Goal: Information Seeking & Learning: Learn about a topic

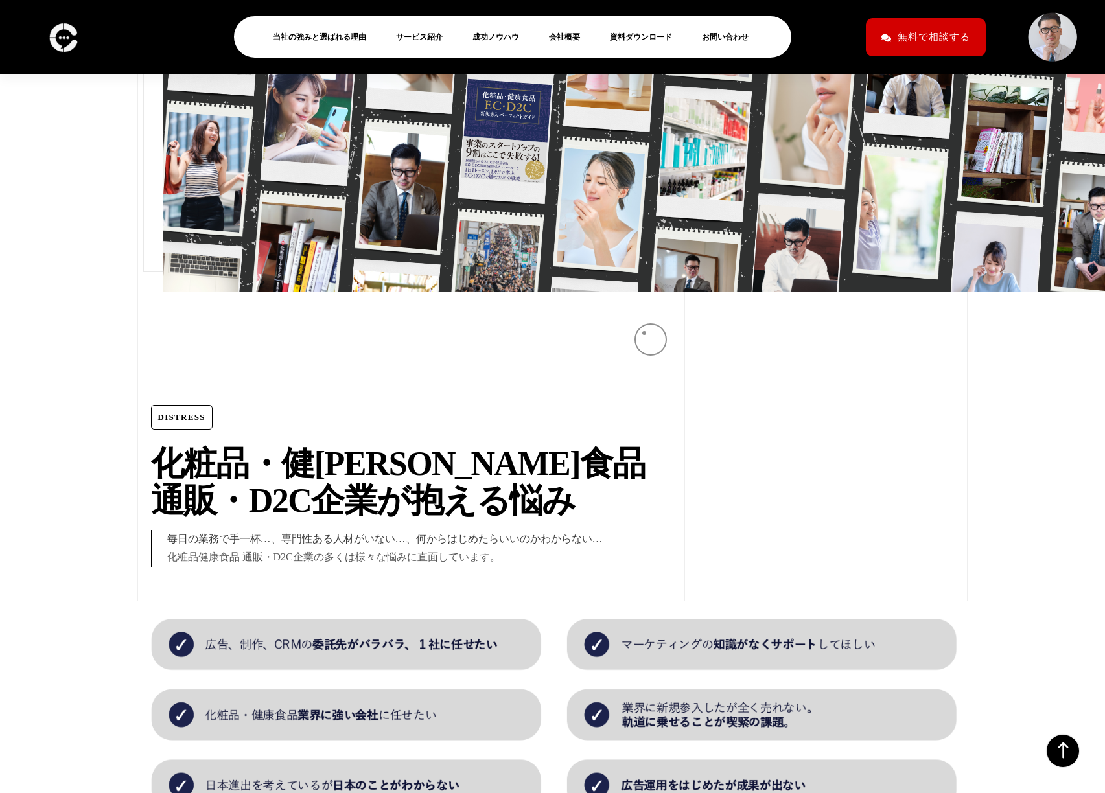
scroll to position [1208, 0]
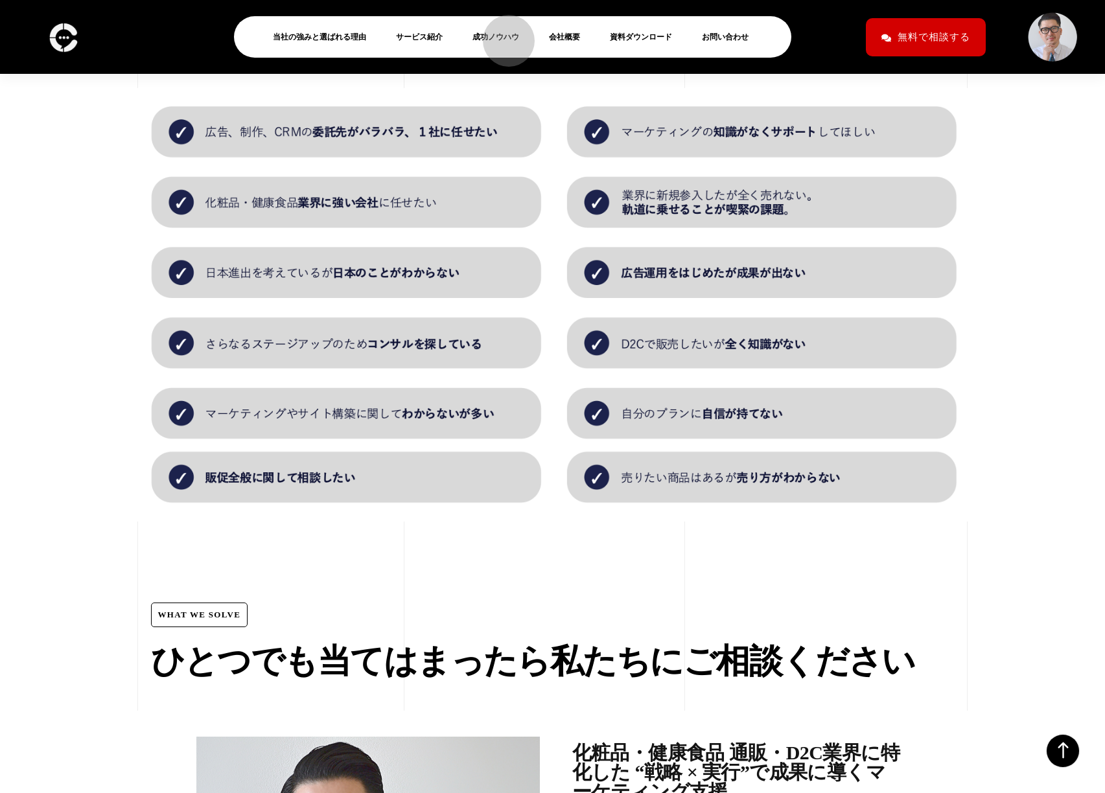
click at [502, 34] on link "成功ノウハウ" at bounding box center [501, 37] width 57 height 16
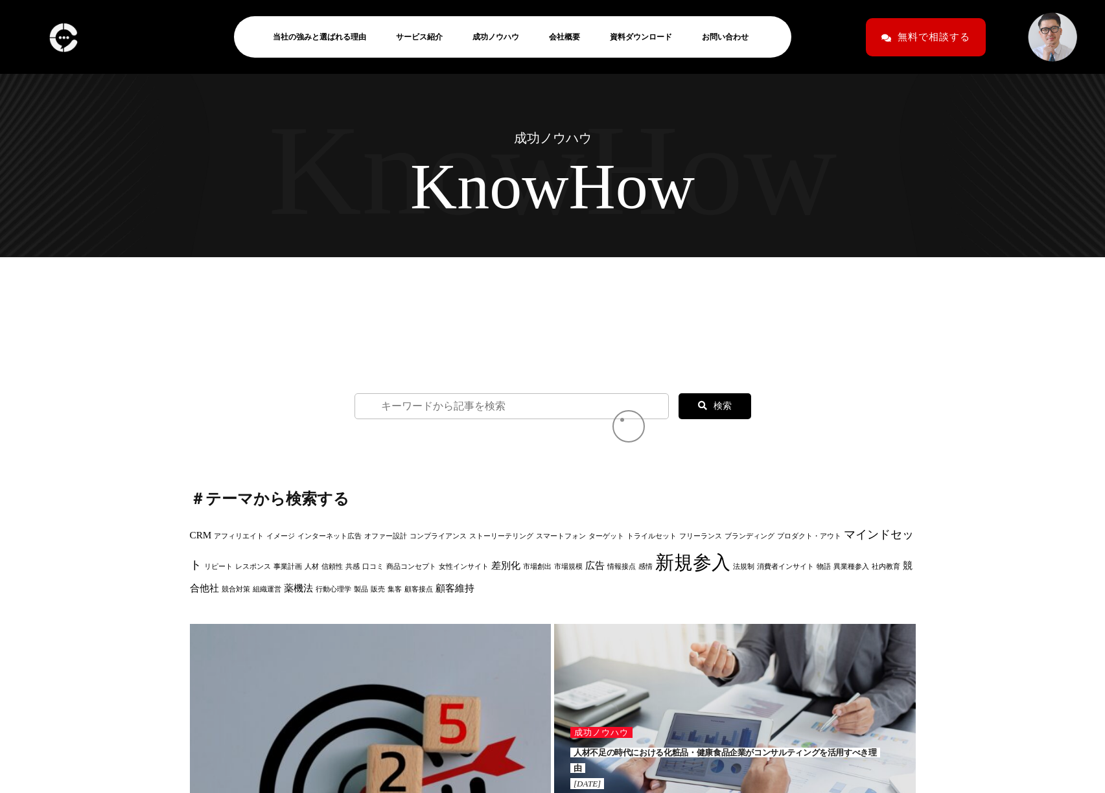
click at [623, 419] on input "search" at bounding box center [512, 406] width 314 height 26
paste input "5,000円より10,000円の化粧品を売る？"
type input "5,000円より10,000円の化粧品を売る？"
click at [701, 410] on icon at bounding box center [702, 405] width 9 height 9
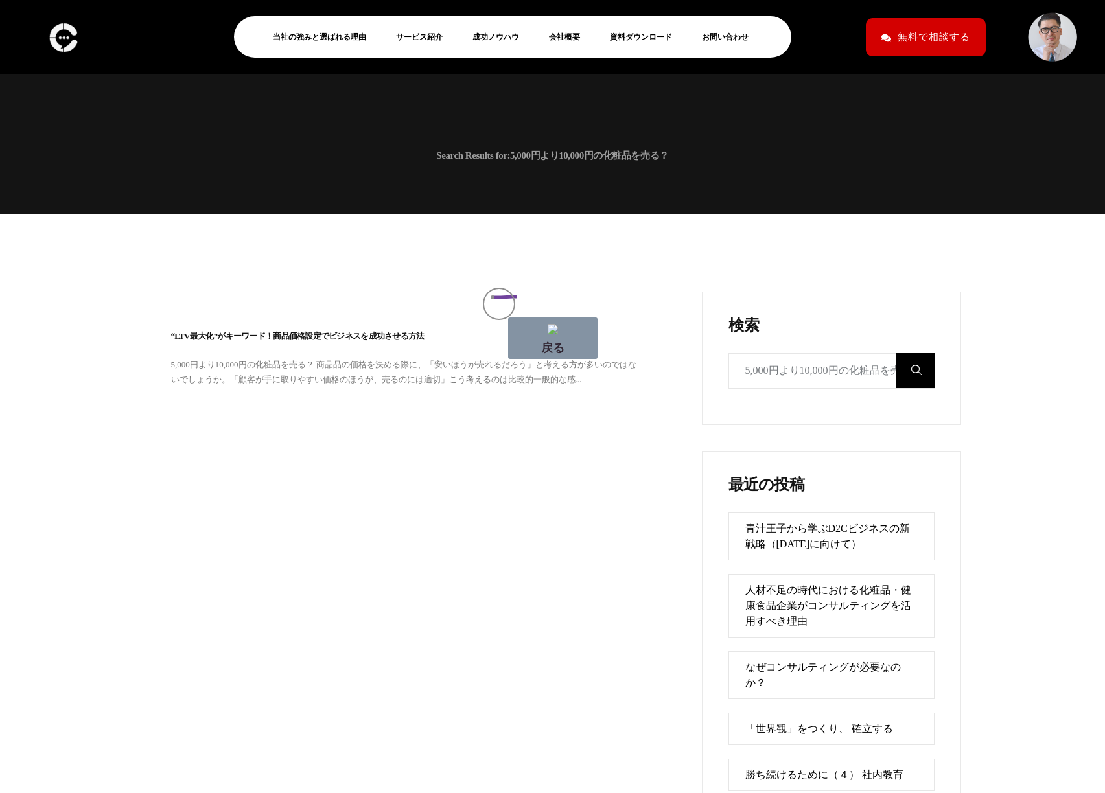
drag, startPoint x: 517, startPoint y: 297, endPoint x: 457, endPoint y: 299, distance: 59.7
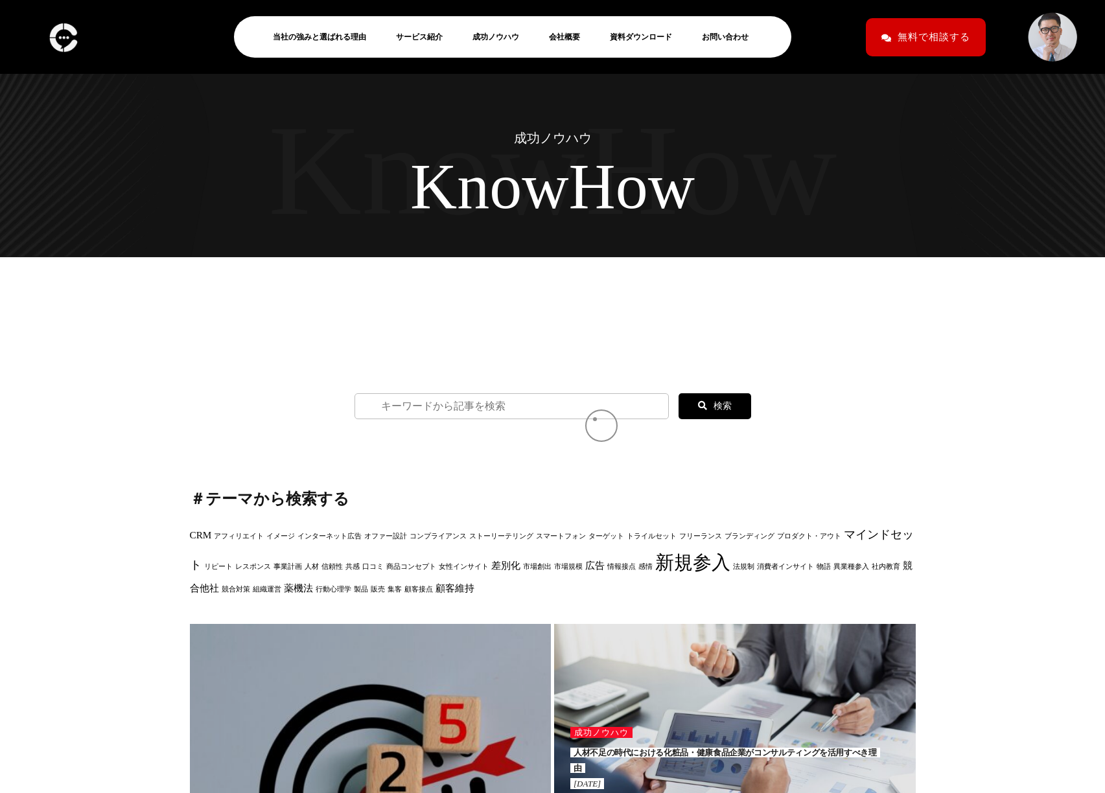
click at [595, 419] on input "search" at bounding box center [512, 406] width 314 height 26
type input "スキンケア商品は使っった"
click at [679, 393] on button "検索" at bounding box center [715, 406] width 73 height 26
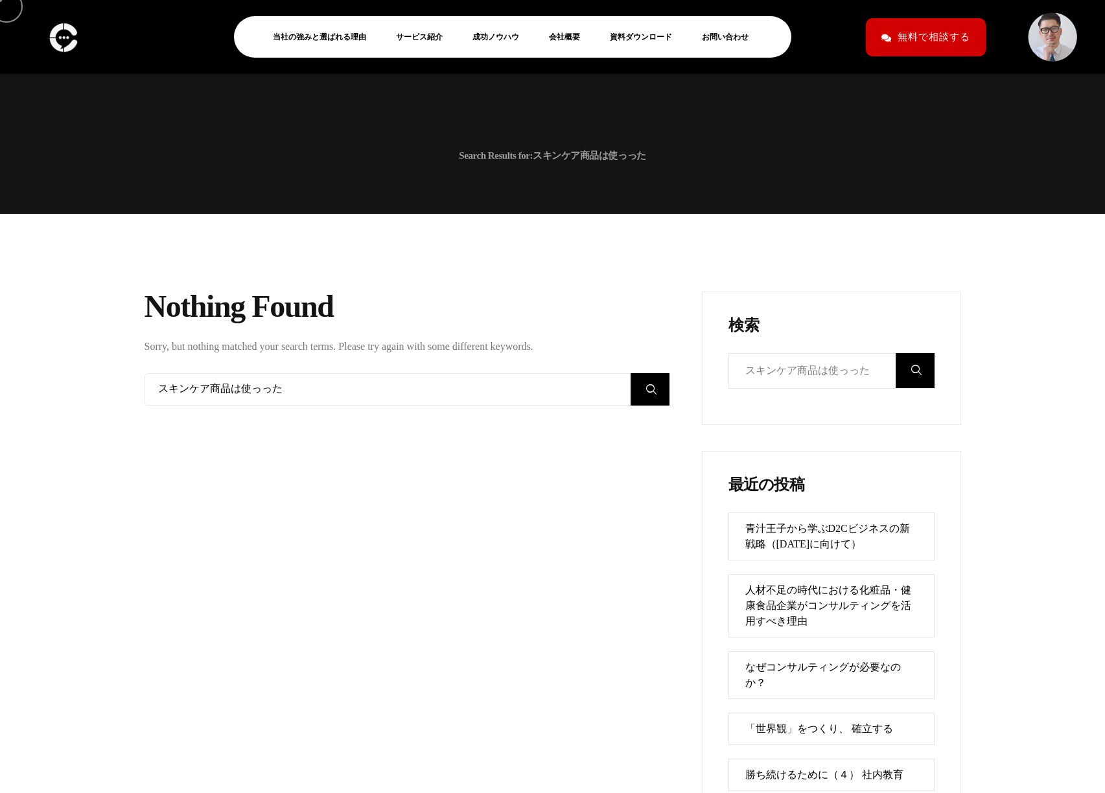
scroll to position [1392, 259]
click at [268, 392] on input "スキンケア商品は使っった" at bounding box center [407, 389] width 525 height 32
type input "スキンケア商品は使った"
click at [631, 373] on button "submit" at bounding box center [650, 390] width 39 height 34
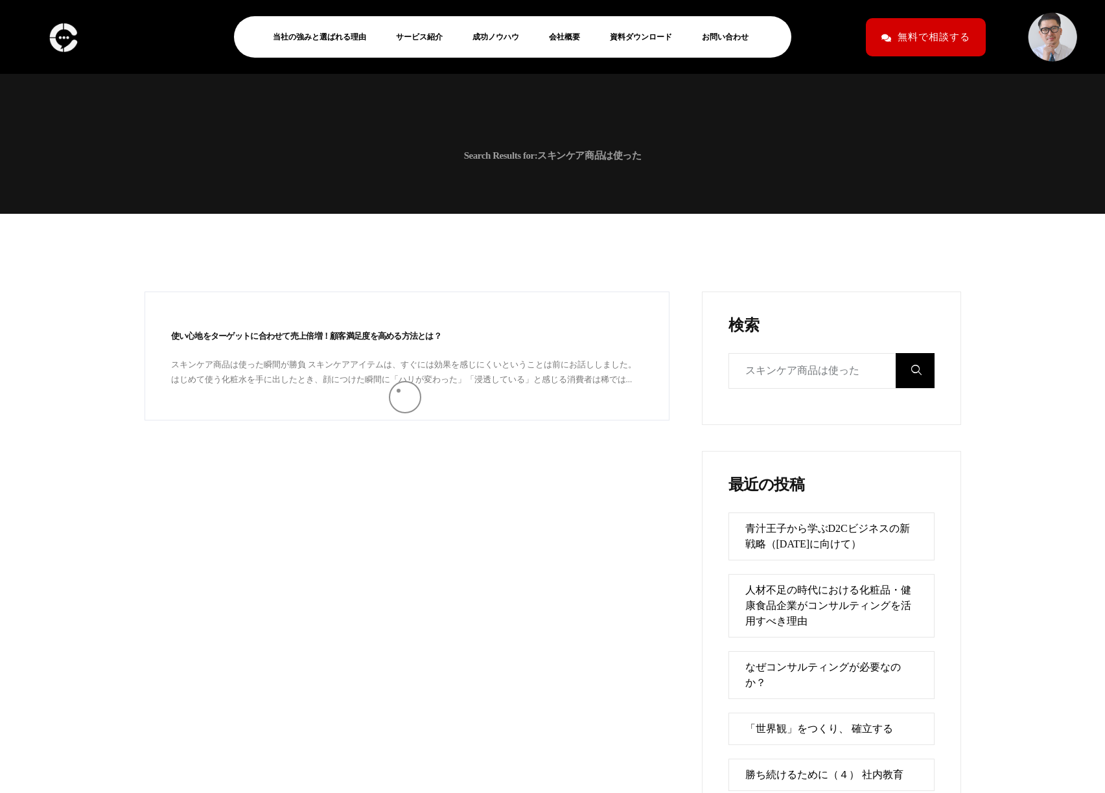
scroll to position [1392, 259]
click at [395, 335] on link "使い心地をターゲットに合わせて売上倍増！顧客満足度を高める方法とは？" at bounding box center [306, 336] width 271 height 10
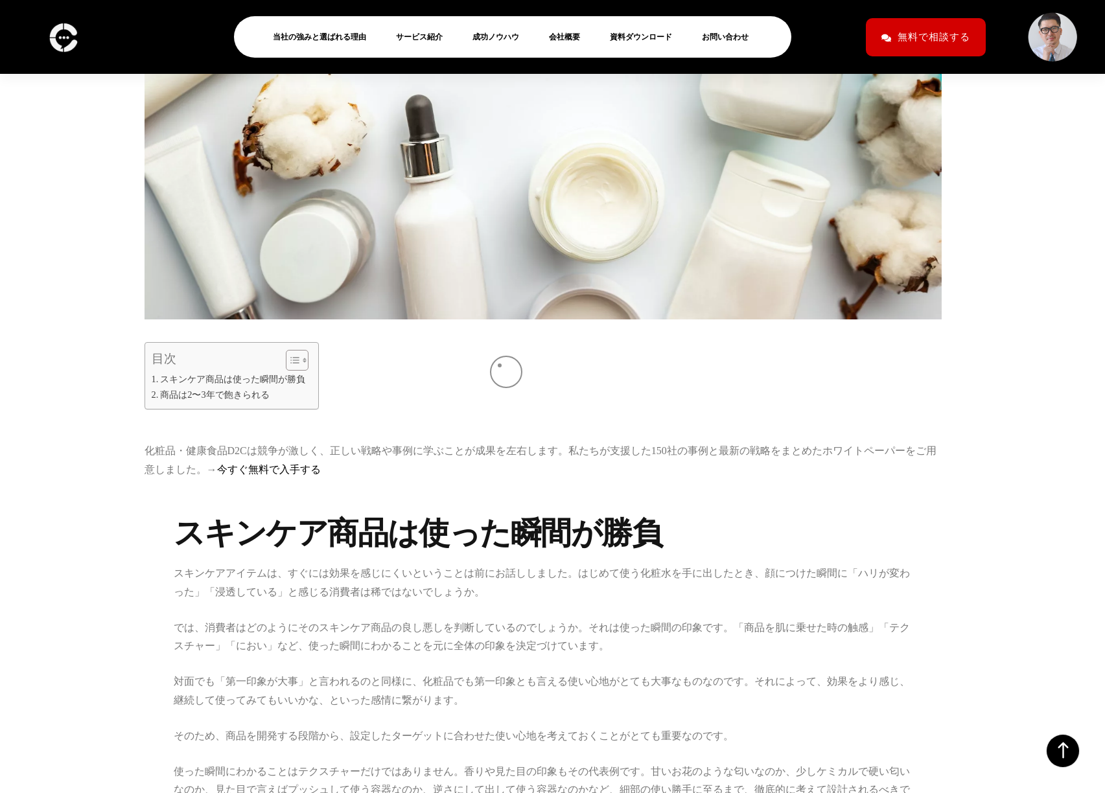
scroll to position [651, 0]
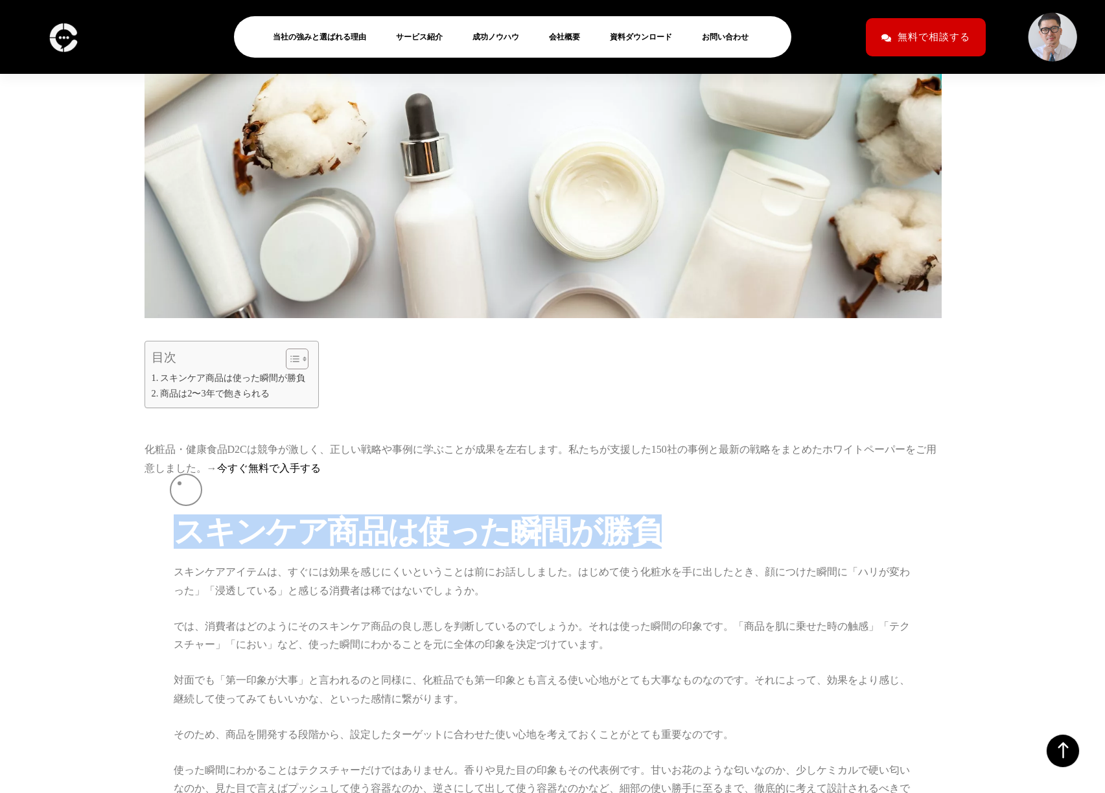
drag, startPoint x: 655, startPoint y: 483, endPoint x: 180, endPoint y: 484, distance: 475.8
click at [180, 517] on h2 "スキンケア商品は使った瞬間が勝負" at bounding box center [543, 531] width 739 height 29
copy h2 "スキンケア商品は使った瞬間が勝負"
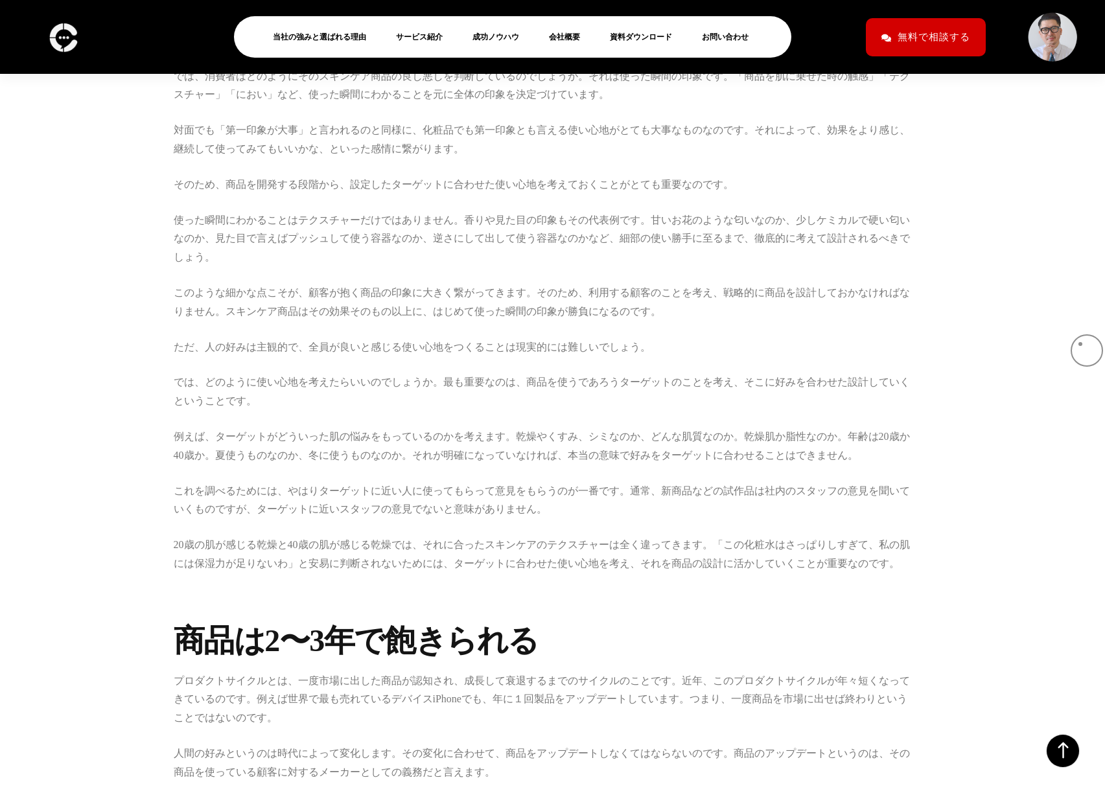
scroll to position [1184, 0]
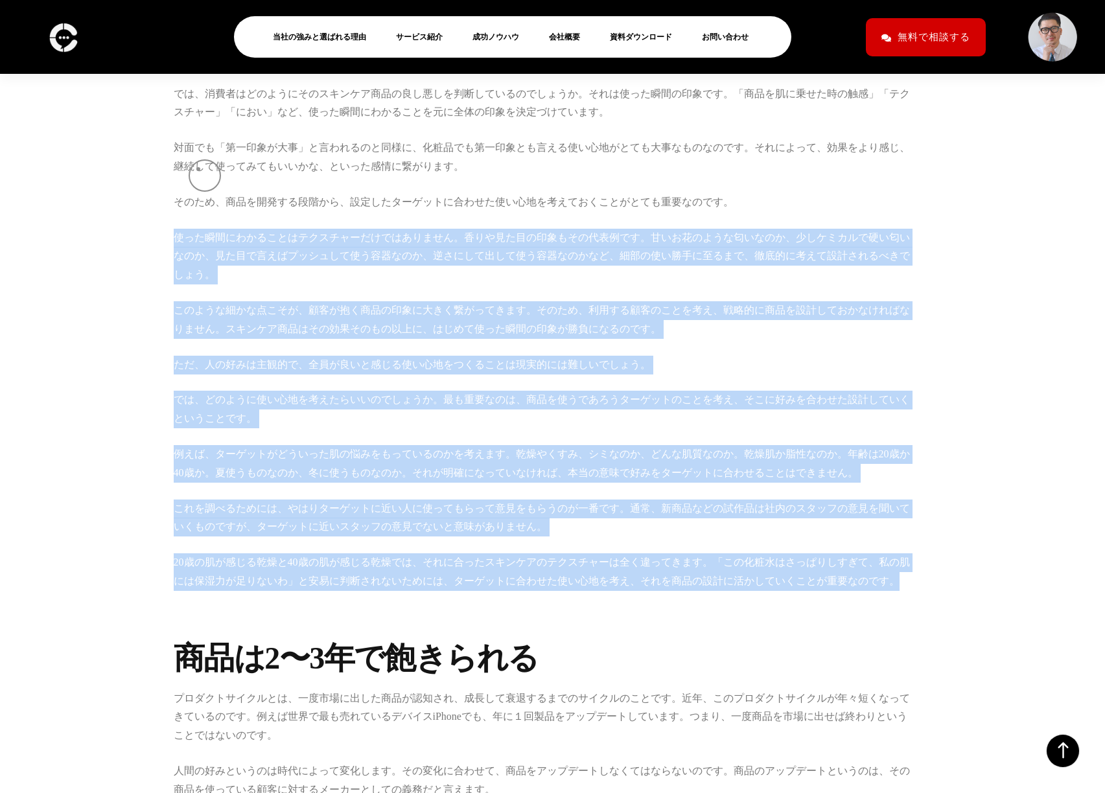
drag, startPoint x: 796, startPoint y: 475, endPoint x: 199, endPoint y: 170, distance: 670.2
click at [198, 170] on div "スキンケア商品は使った瞬間が勝負 スキンケアアイテムは、すぐには効果を感じにくいということは前にお話ししました。はじめて使う化粧水を手に出したとき、顔につけた…" at bounding box center [543, 616] width 739 height 1265
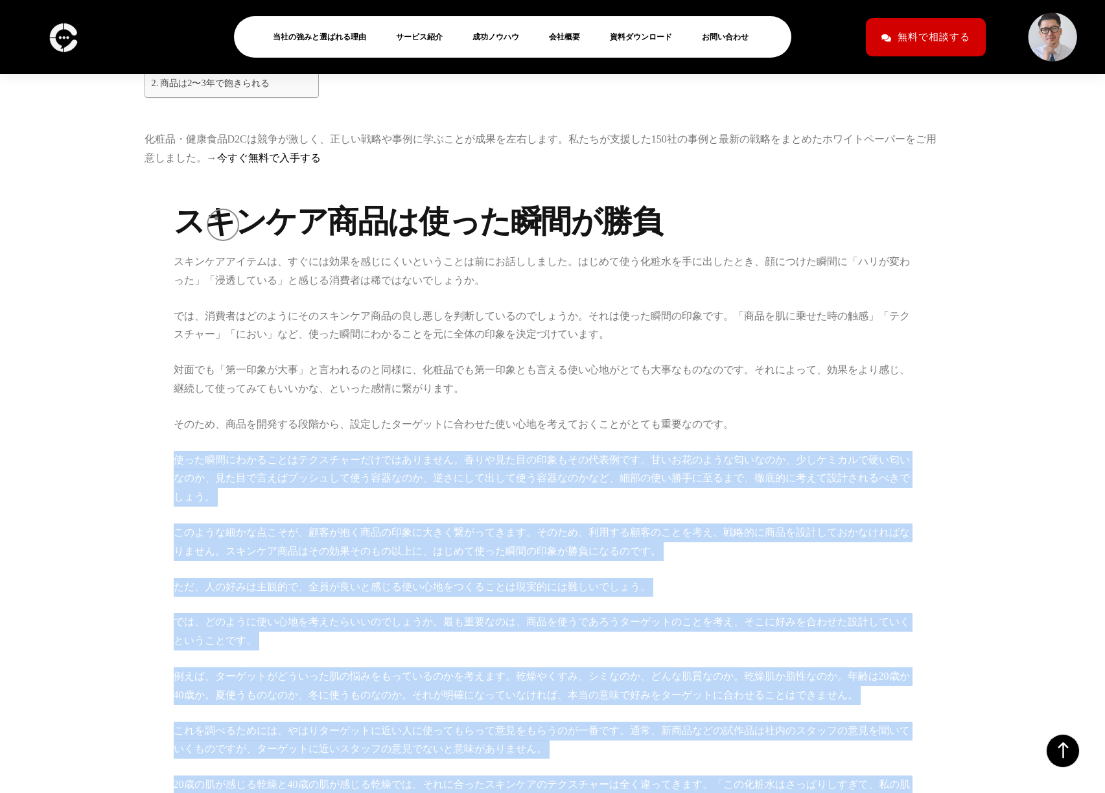
scroll to position [957, 0]
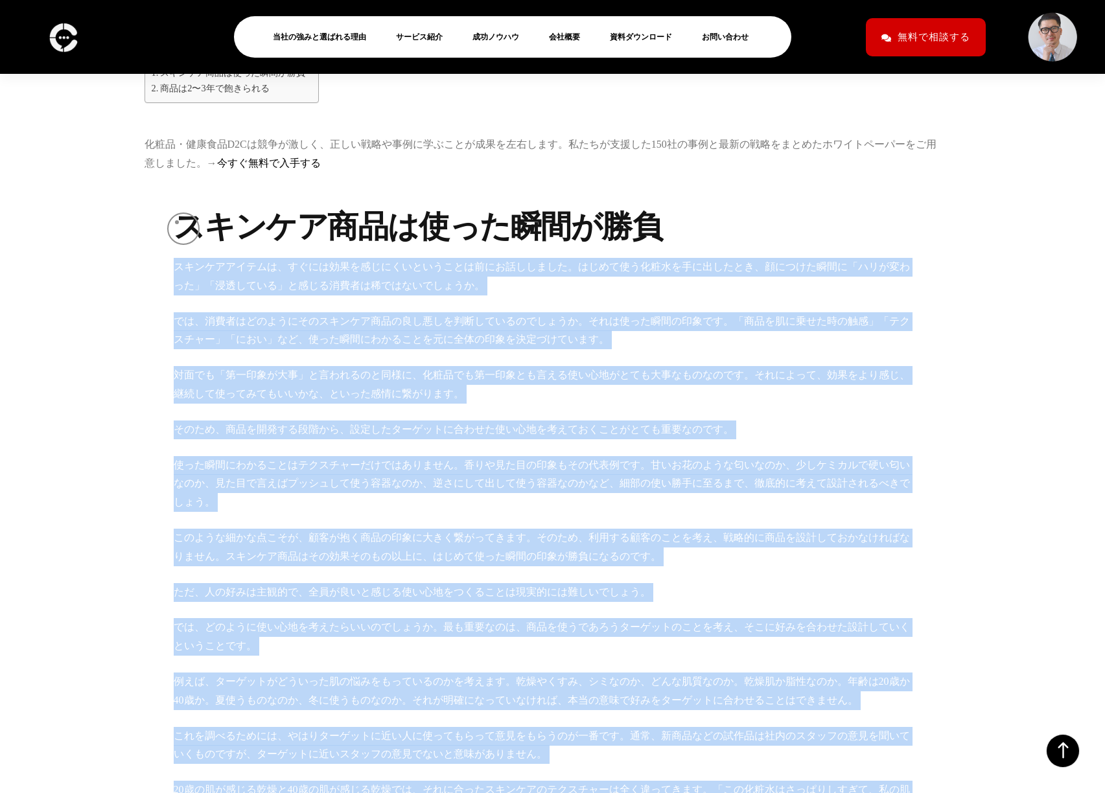
click at [177, 258] on p "スキンケアアイテムは、すぐには効果を感じにくいということは前にお話ししました。はじめて使う化粧水を手に出したとき、顔につけた瞬間に「ハリが変わった」「浸透して…" at bounding box center [543, 277] width 739 height 38
copy div "スキンケアアイテムは、すぐには効果を感じにくいということは前にお話ししました。はじめて使う化粧水を手に出したとき、顔につけた瞬間に「ハリが変わった」「浸透して…"
click at [941, 319] on div "目次 Toggle スキンケア商品は使った瞬間が勝負 商品は2〜3年で飽きられる 化粧品・健康食品D2Cは競争が激しく、正しい戦略や事例に学ぶことが成果を左右…" at bounding box center [553, 772] width 836 height 2583
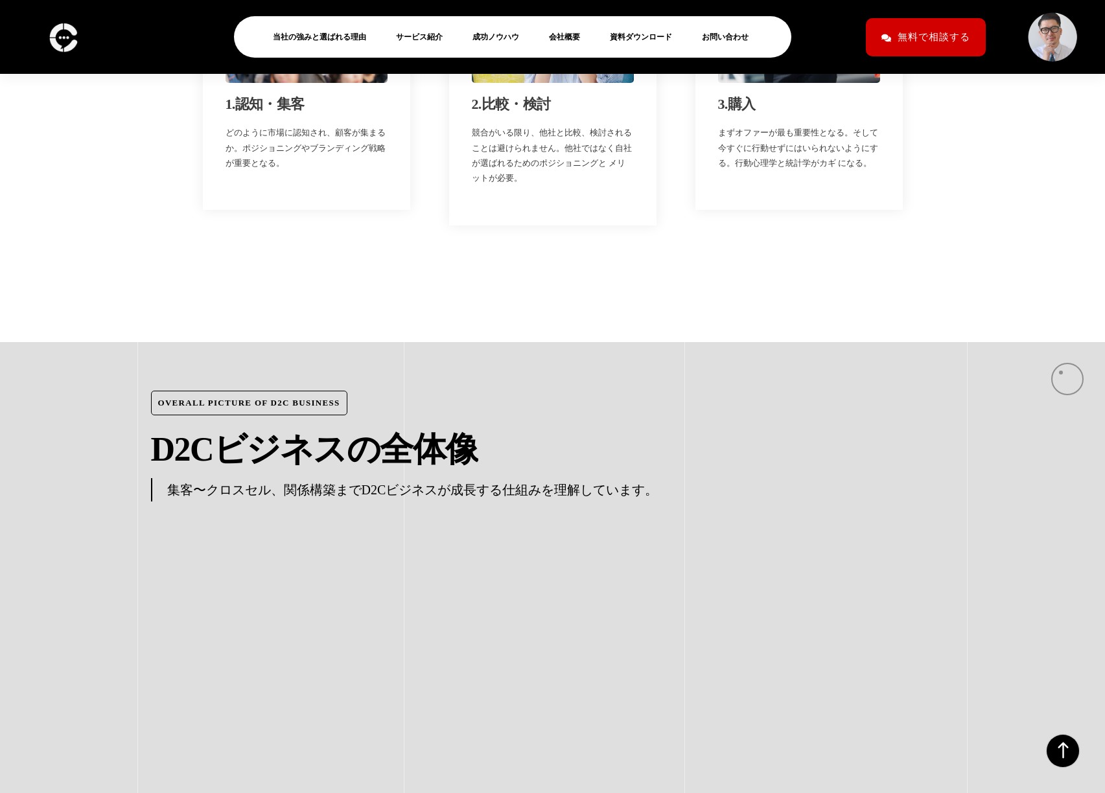
scroll to position [6495, 0]
